Goal: Task Accomplishment & Management: Manage account settings

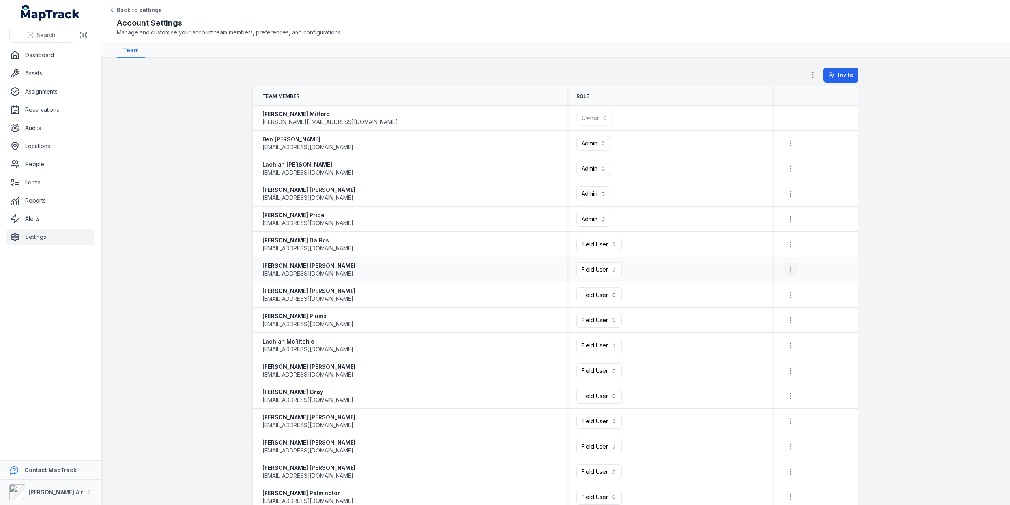
click at [788, 262] on button "button" at bounding box center [790, 269] width 15 height 15
click at [753, 289] on div "Remove Member" at bounding box center [746, 289] width 94 height 14
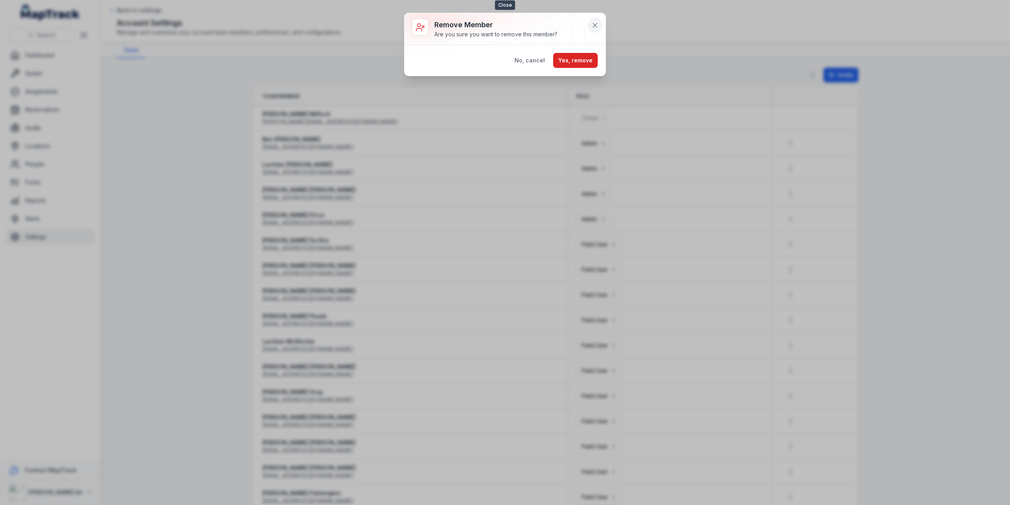
click at [590, 22] on button at bounding box center [594, 25] width 15 height 15
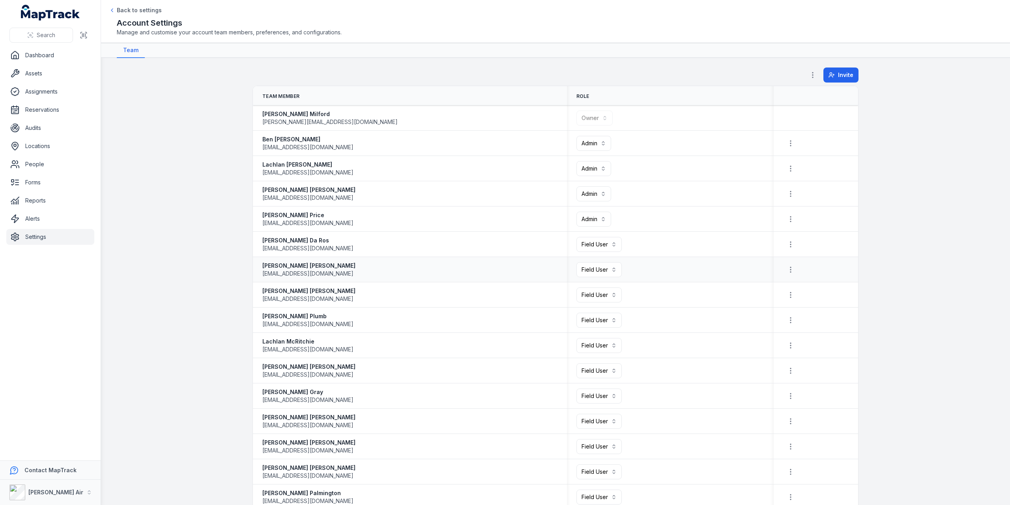
click at [284, 265] on strong "[PERSON_NAME]" at bounding box center [308, 266] width 93 height 8
click at [33, 73] on link "Assets" at bounding box center [50, 73] width 88 height 16
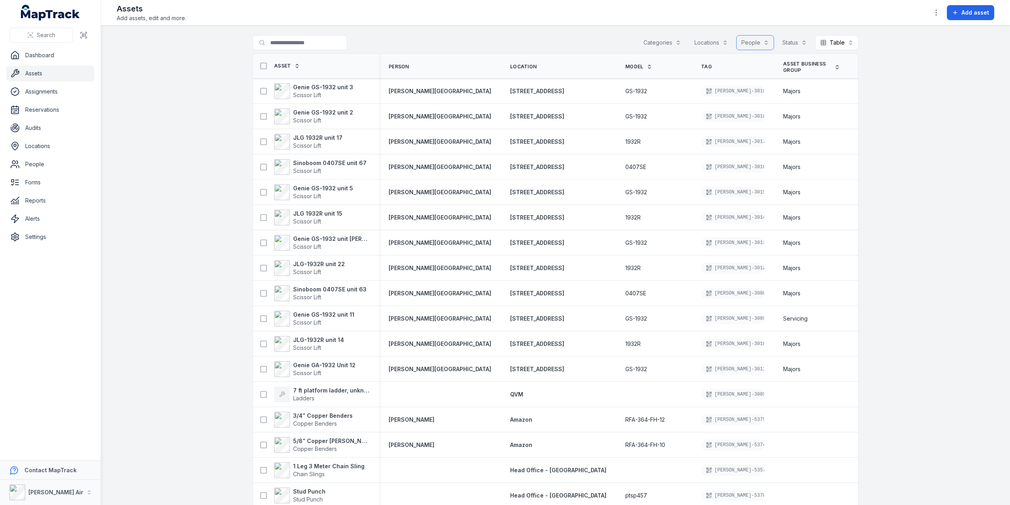
click at [750, 41] on button "People" at bounding box center [755, 42] width 38 height 15
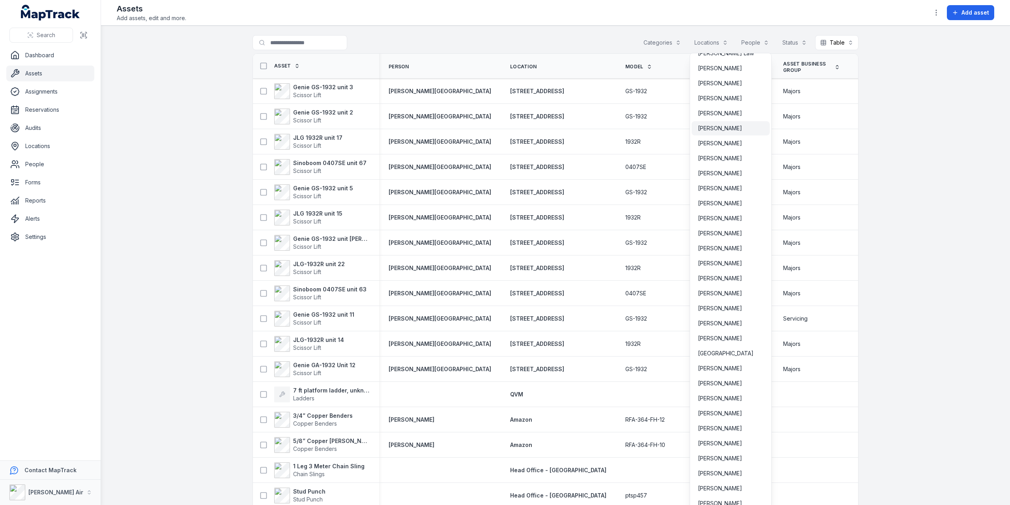
scroll to position [355, 0]
click at [720, 262] on span "[PERSON_NAME]" at bounding box center [720, 262] width 44 height 8
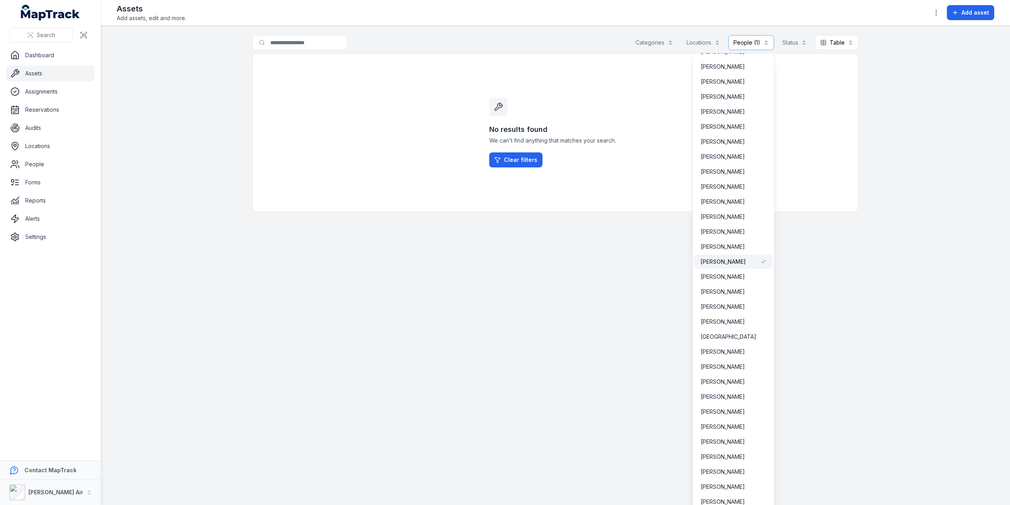
click at [38, 163] on div "**********" at bounding box center [505, 252] width 1010 height 505
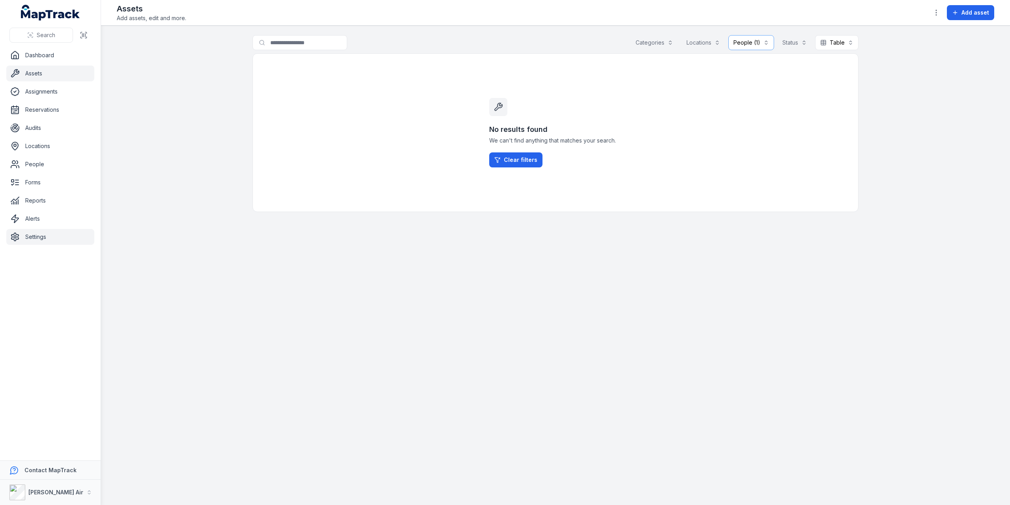
click at [55, 242] on link "Settings" at bounding box center [50, 237] width 88 height 16
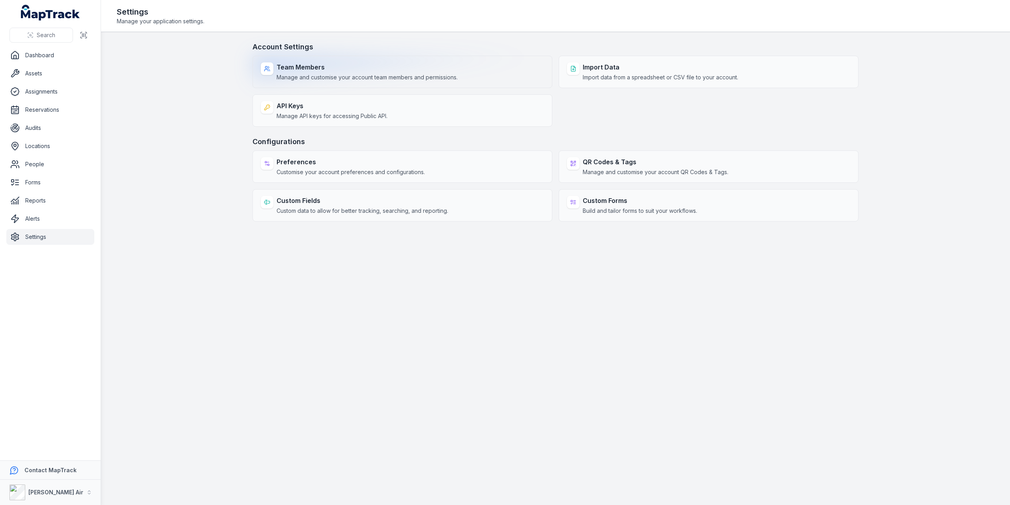
click at [338, 77] on span "Manage and customise your account team members and permissions." at bounding box center [367, 77] width 181 height 8
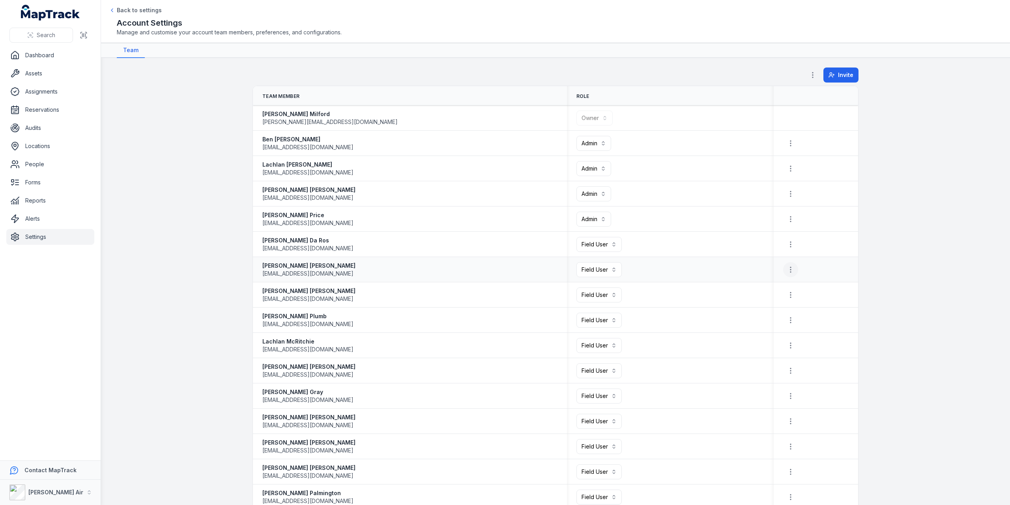
click at [789, 267] on icon "button" at bounding box center [791, 269] width 8 height 8
click at [764, 290] on div "Remove Member" at bounding box center [746, 289] width 94 height 14
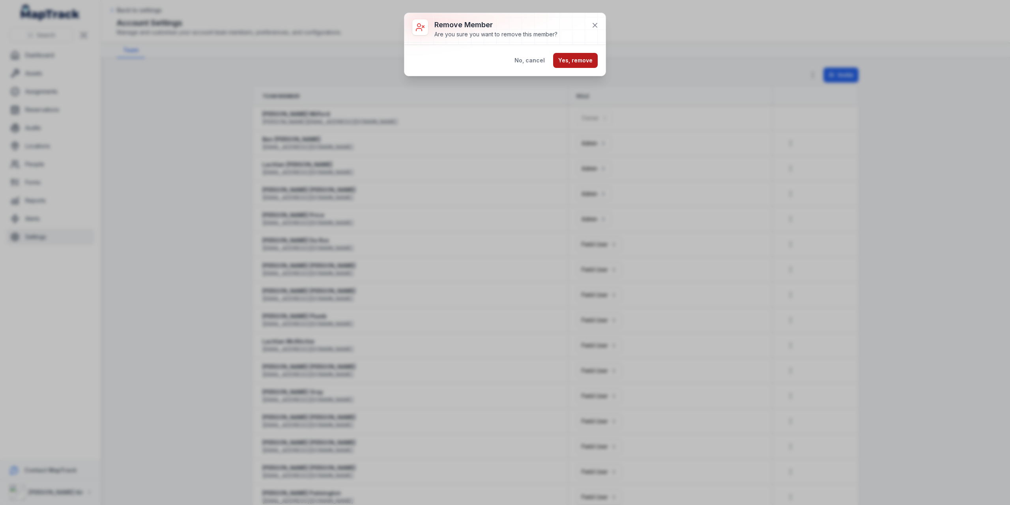
click at [586, 58] on button "Yes, remove" at bounding box center [575, 60] width 45 height 15
